Goal: Task Accomplishment & Management: Complete application form

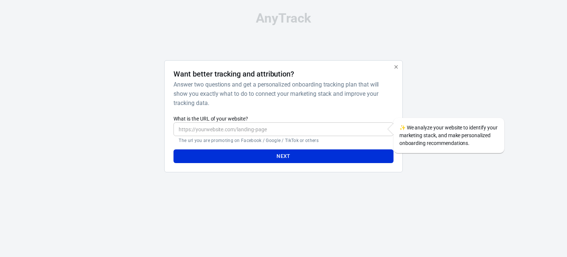
click at [256, 127] on input "What is the URL of your website?" at bounding box center [284, 129] width 220 height 14
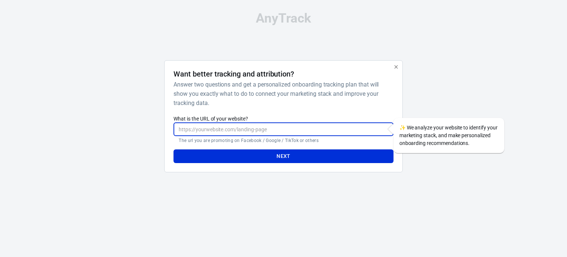
type input "[URL][DOMAIN_NAME]"
drag, startPoint x: 249, startPoint y: 127, endPoint x: 174, endPoint y: 133, distance: 75.9
click at [174, 133] on input "[URL][DOMAIN_NAME]" at bounding box center [284, 129] width 220 height 14
click at [206, 127] on input "What is the URL of your website?" at bounding box center [284, 129] width 220 height 14
type input "[URL][DOMAIN_NAME]"
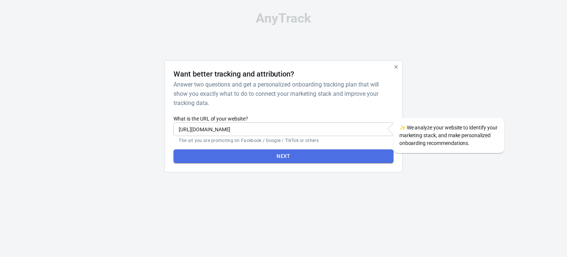
click at [255, 153] on button "Next" at bounding box center [284, 156] width 220 height 14
click at [311, 155] on button "Next" at bounding box center [284, 156] width 220 height 14
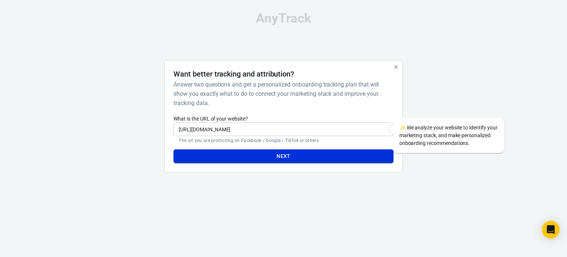
click at [295, 158] on button "Next" at bounding box center [284, 156] width 220 height 14
